Goal: Check status: Check status

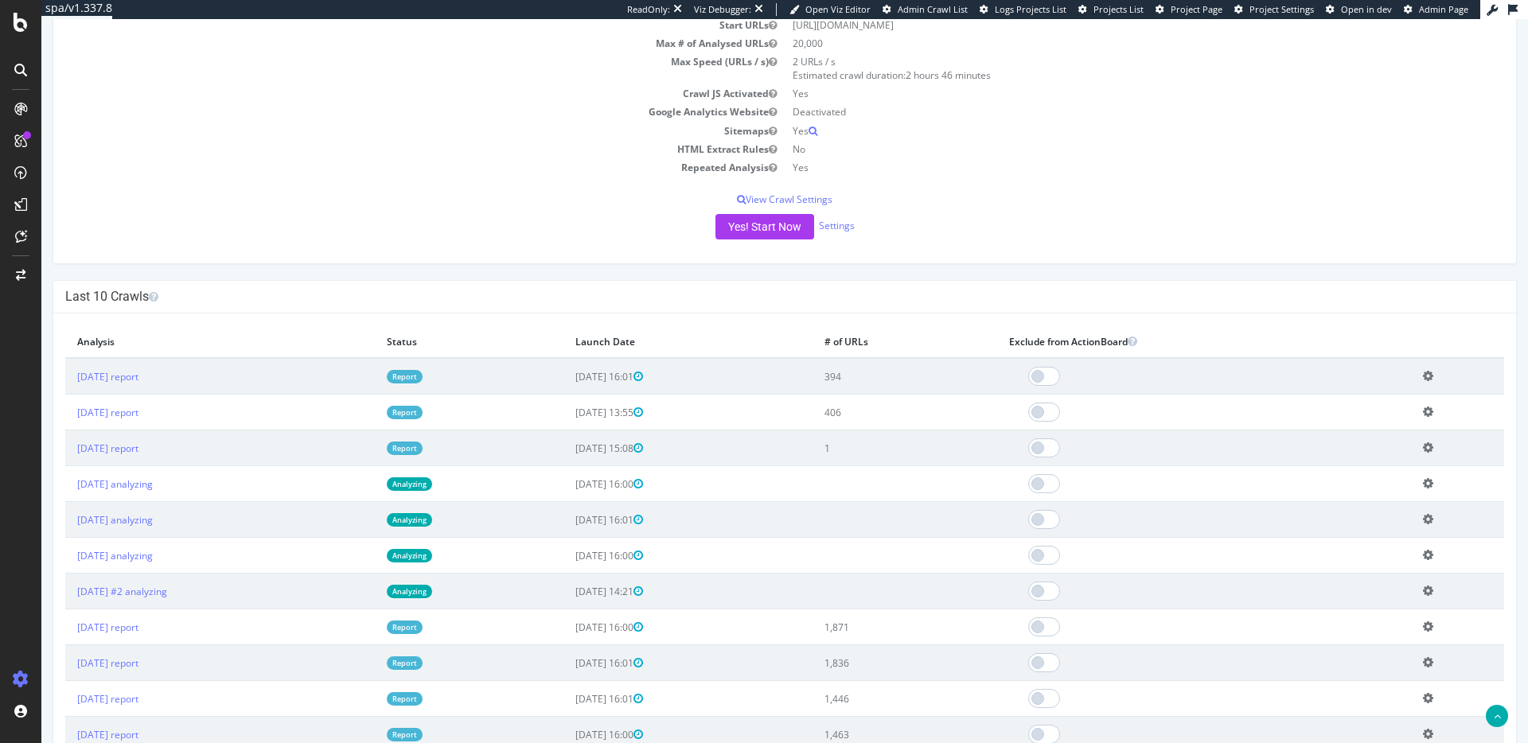
scroll to position [225, 0]
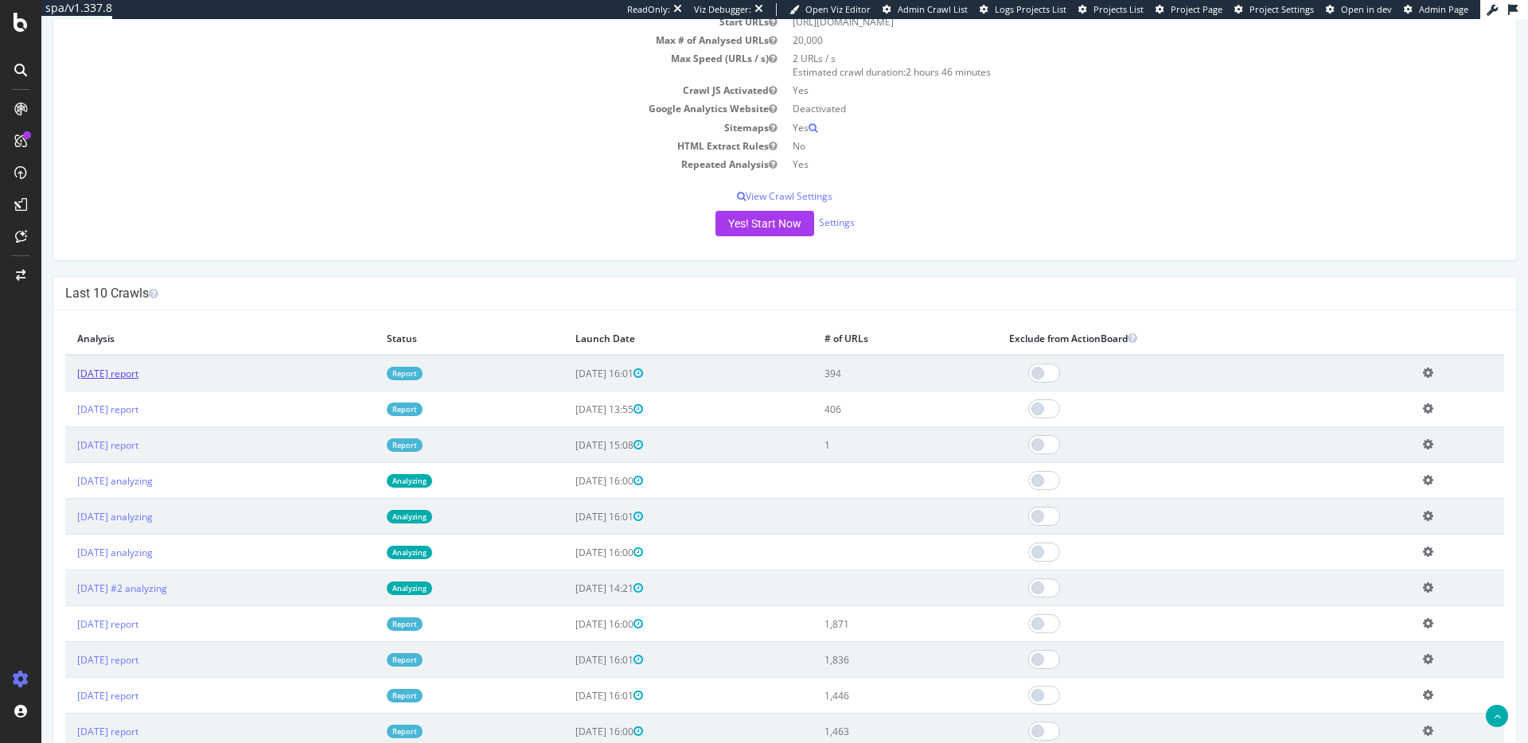
click at [139, 373] on link "2025 Aug. 31st report" at bounding box center [107, 374] width 61 height 14
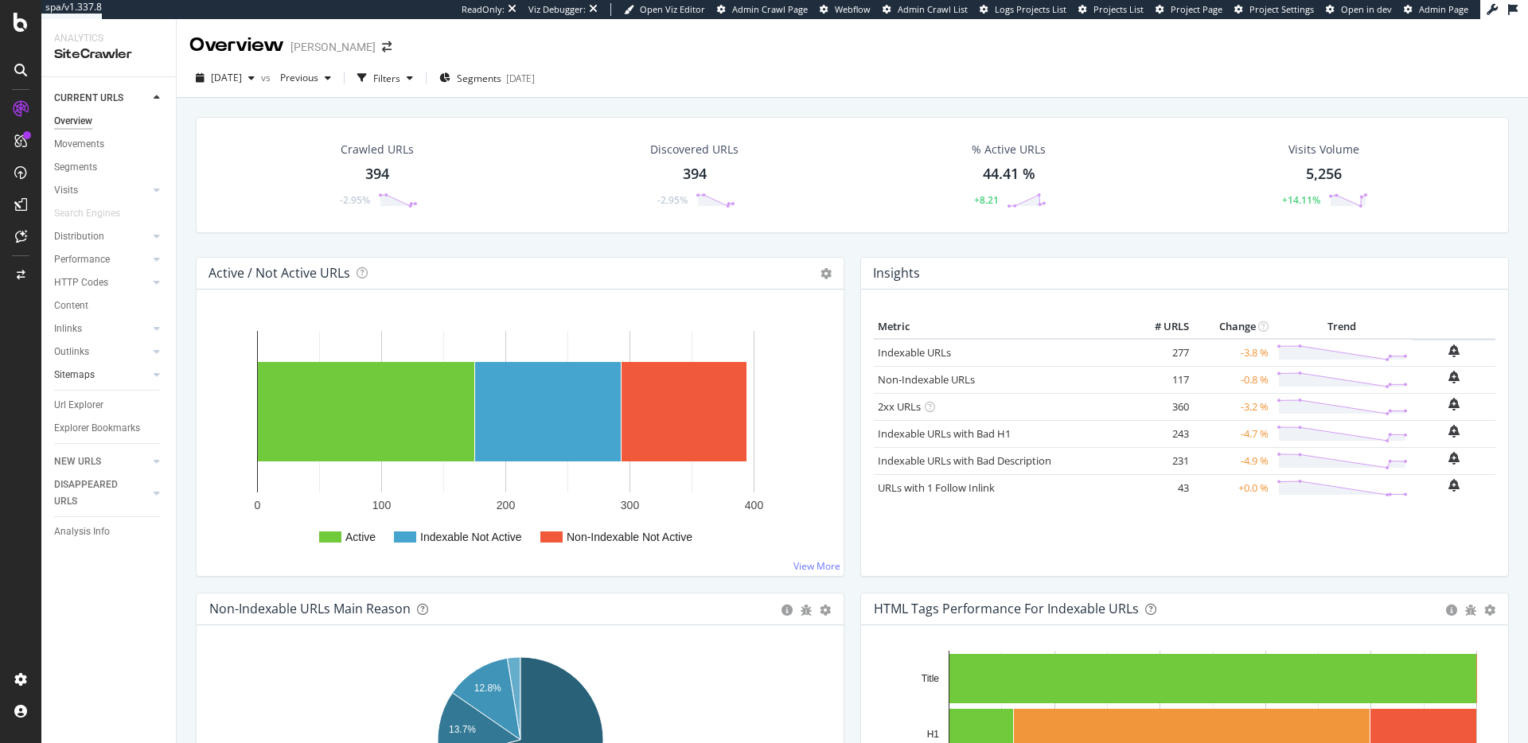
click at [126, 378] on link "Sitemaps" at bounding box center [101, 375] width 95 height 17
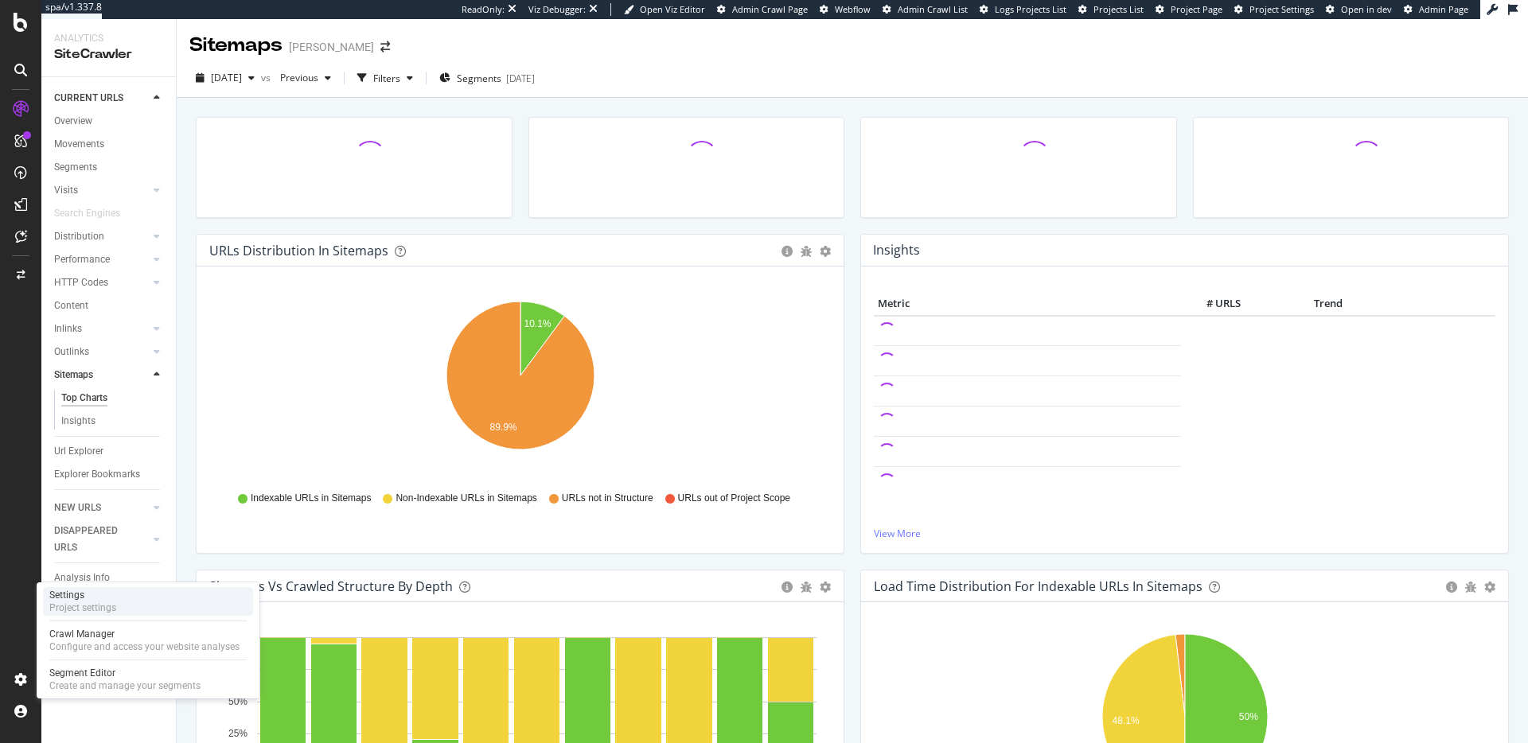
click at [110, 610] on div "Project settings" at bounding box center [82, 608] width 67 height 13
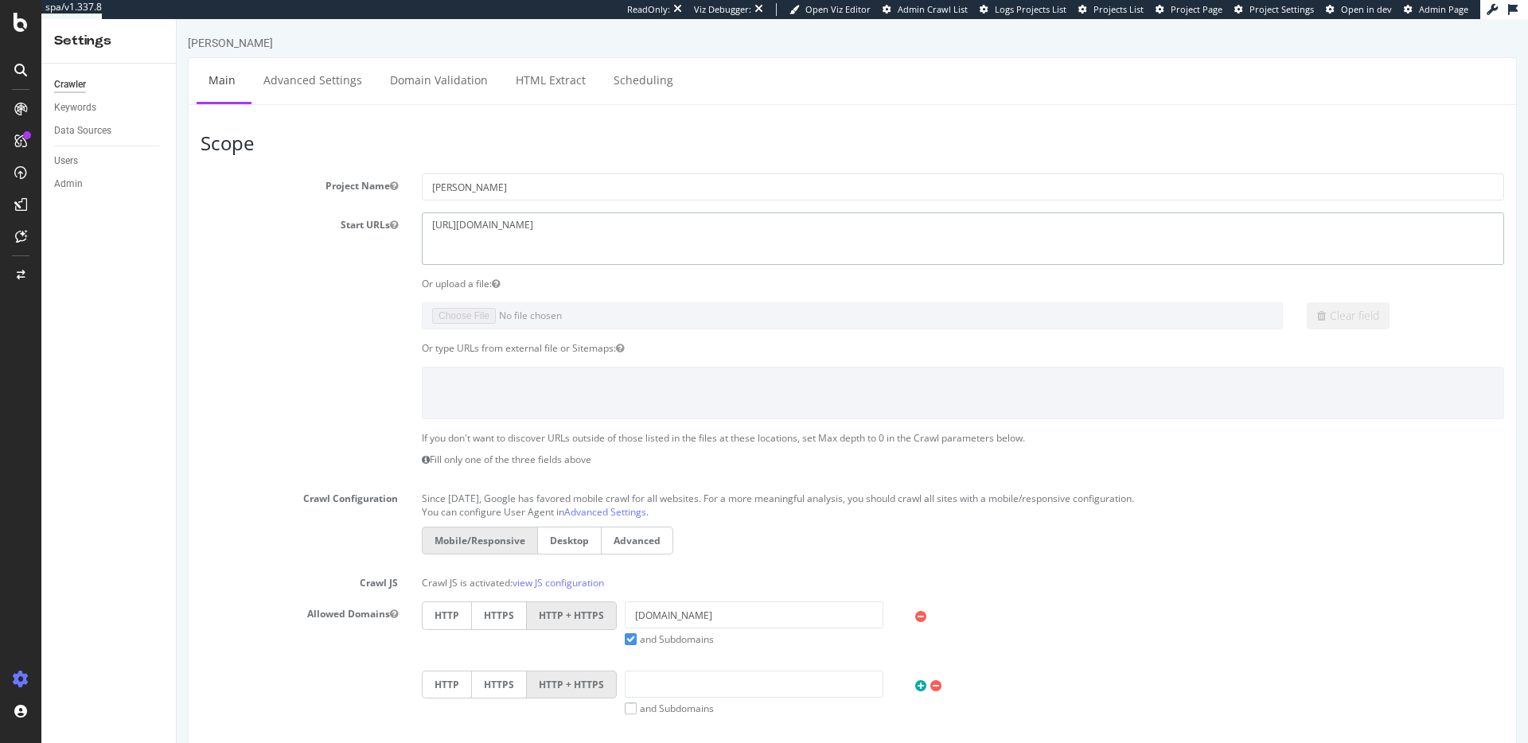
click at [730, 231] on textarea "[URL][DOMAIN_NAME]" at bounding box center [963, 239] width 1083 height 52
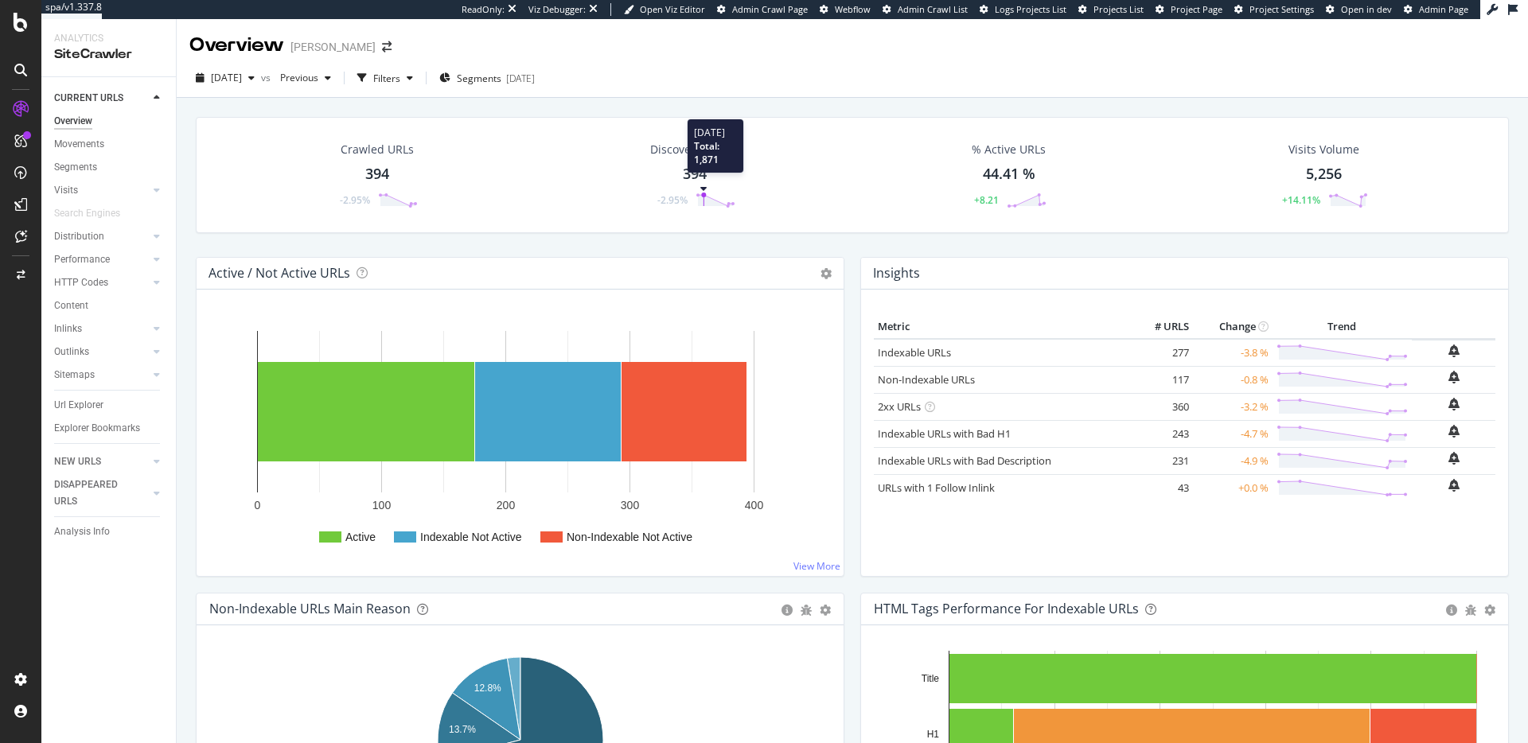
click at [704, 196] on circle at bounding box center [703, 195] width 5 height 5
click at [698, 198] on polygon at bounding box center [715, 200] width 35 height 11
click at [696, 159] on div "Discovered URLs 394 -2.95%" at bounding box center [694, 175] width 120 height 83
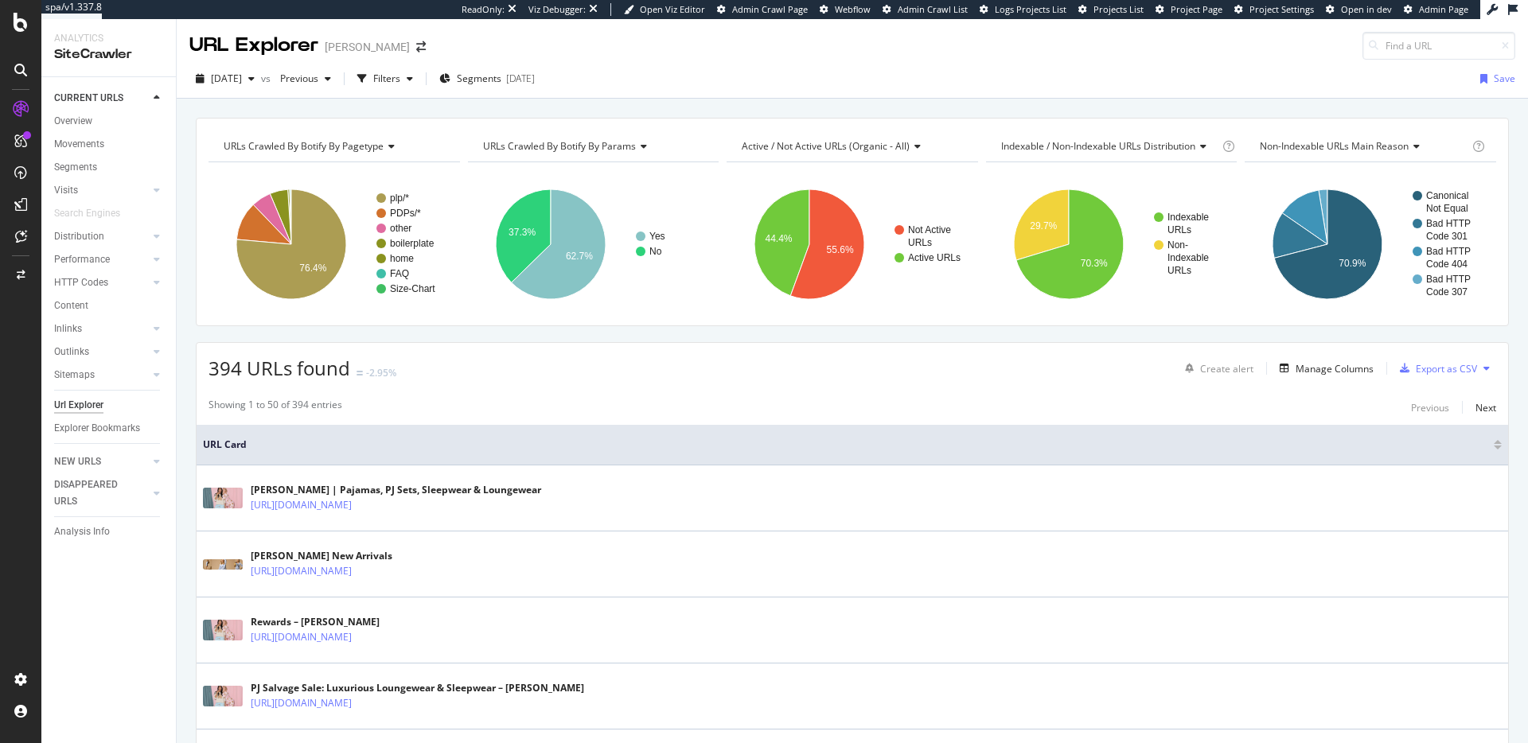
click at [277, 92] on div "[DATE] vs Previous Filters Segments [DATE] Save" at bounding box center [853, 82] width 1352 height 32
click at [242, 80] on span "[DATE]" at bounding box center [226, 79] width 31 height 14
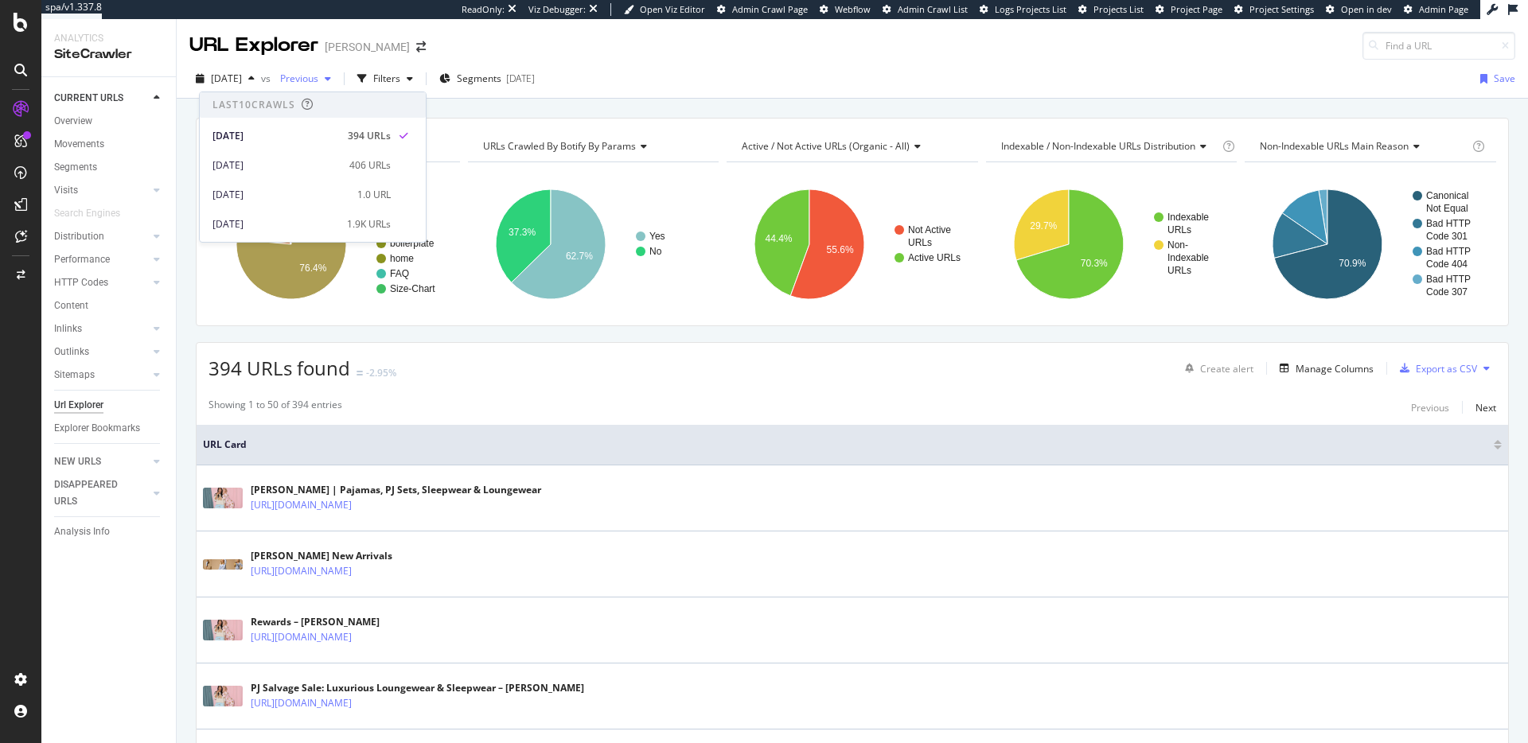
click at [337, 80] on div "button" at bounding box center [327, 79] width 19 height 10
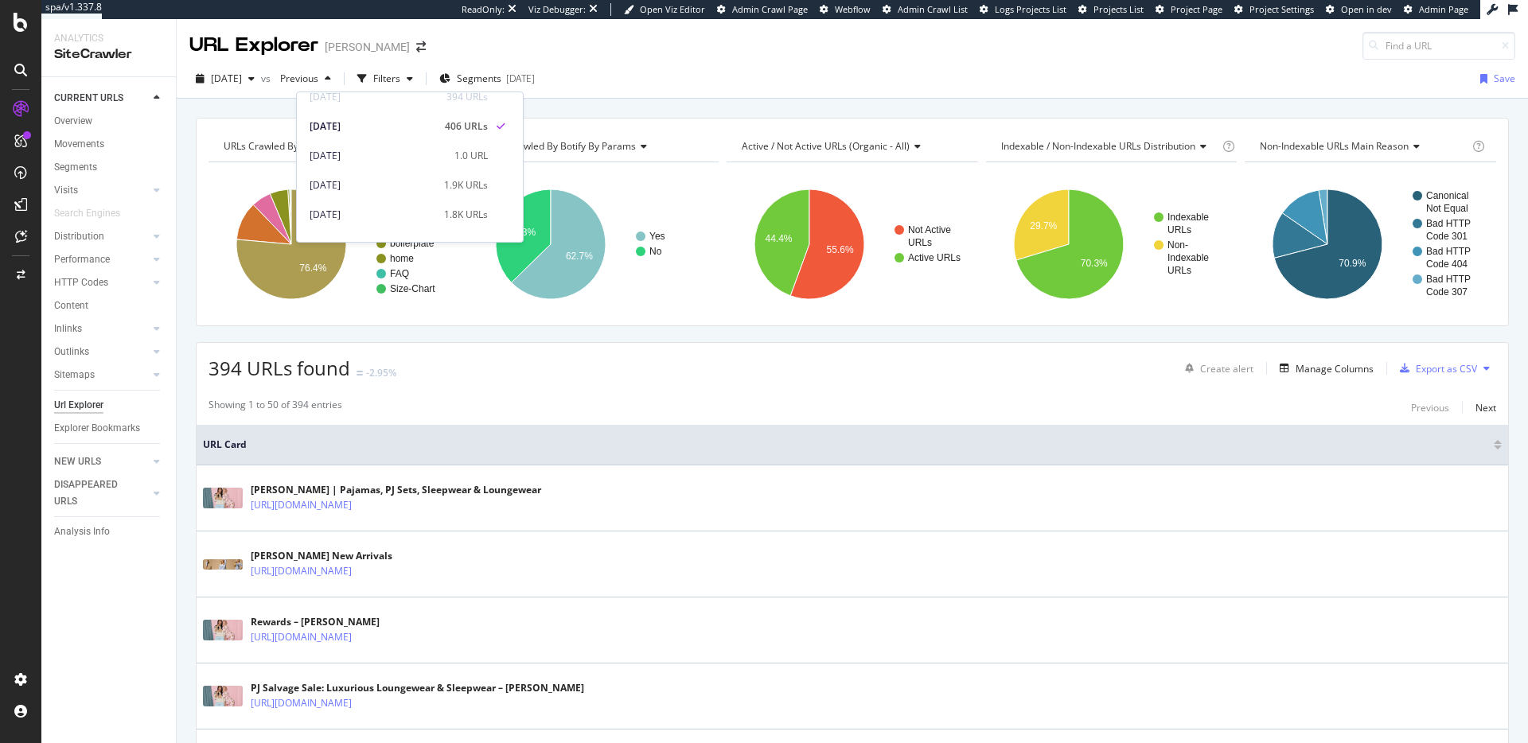
scroll to position [47, 0]
click at [431, 179] on div "[DATE]" at bounding box center [372, 177] width 125 height 14
click at [75, 494] on div "DISAPPEARED URLS" at bounding box center [94, 493] width 80 height 33
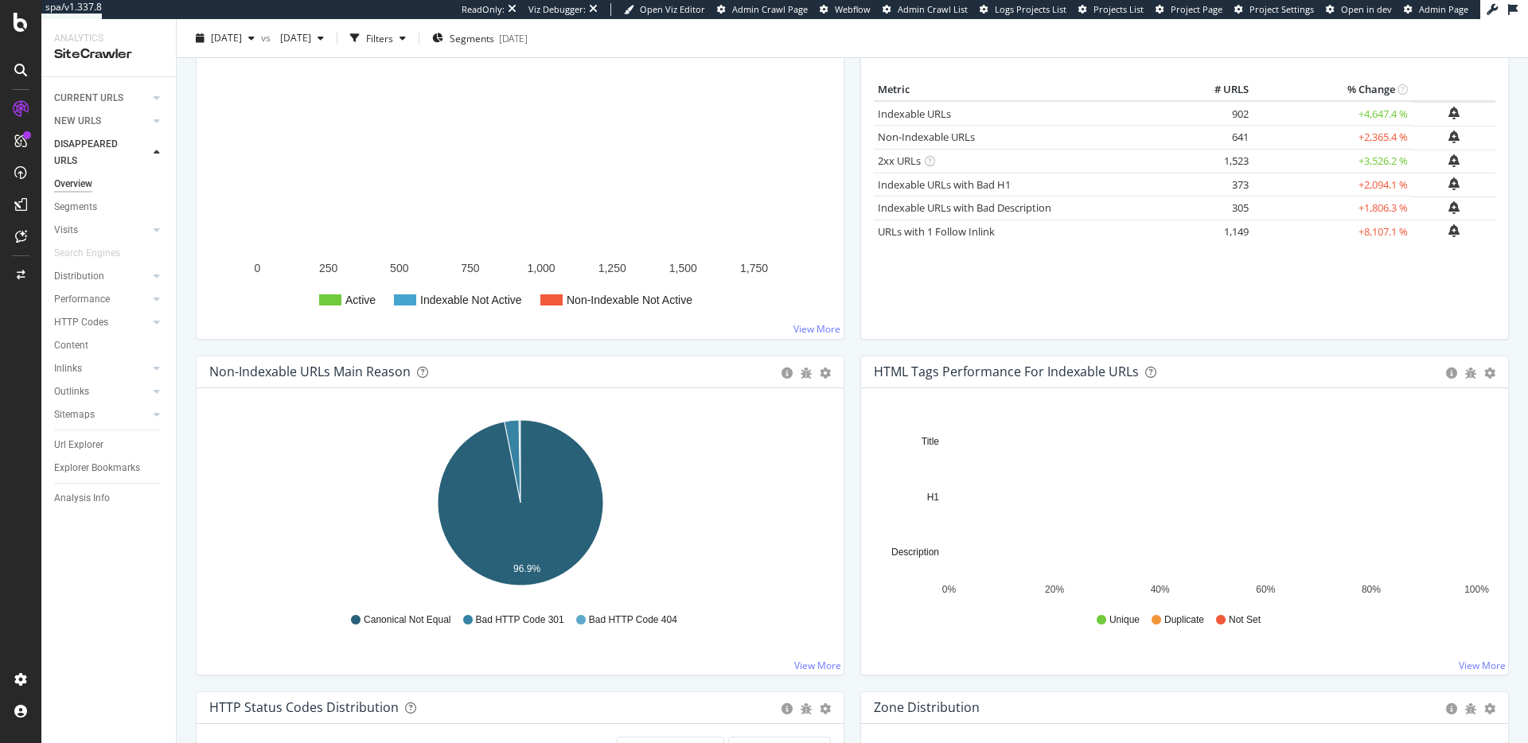
scroll to position [240, 0]
